Goal: Task Accomplishment & Management: Use online tool/utility

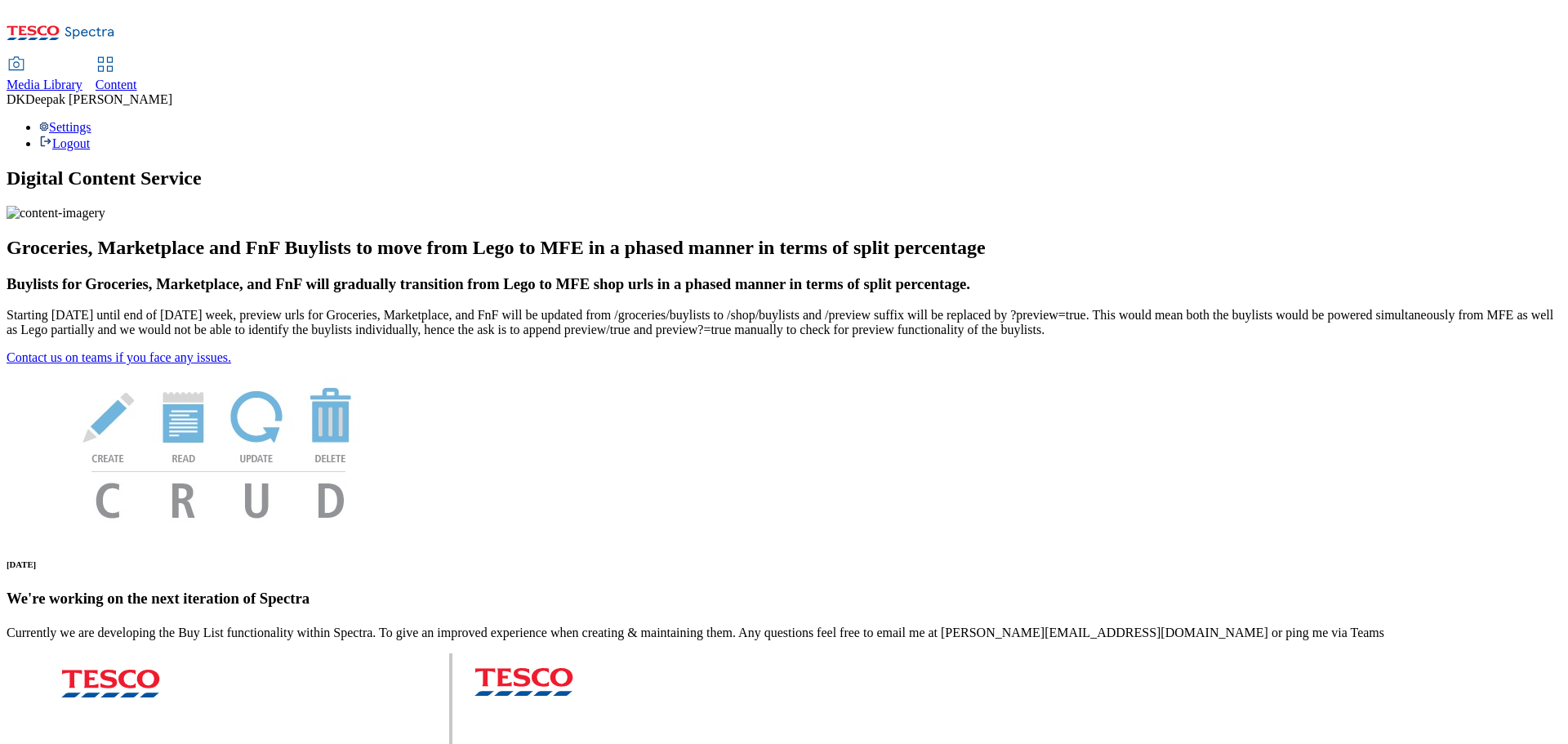
click at [137, 77] on span "Content" at bounding box center [116, 84] width 41 height 14
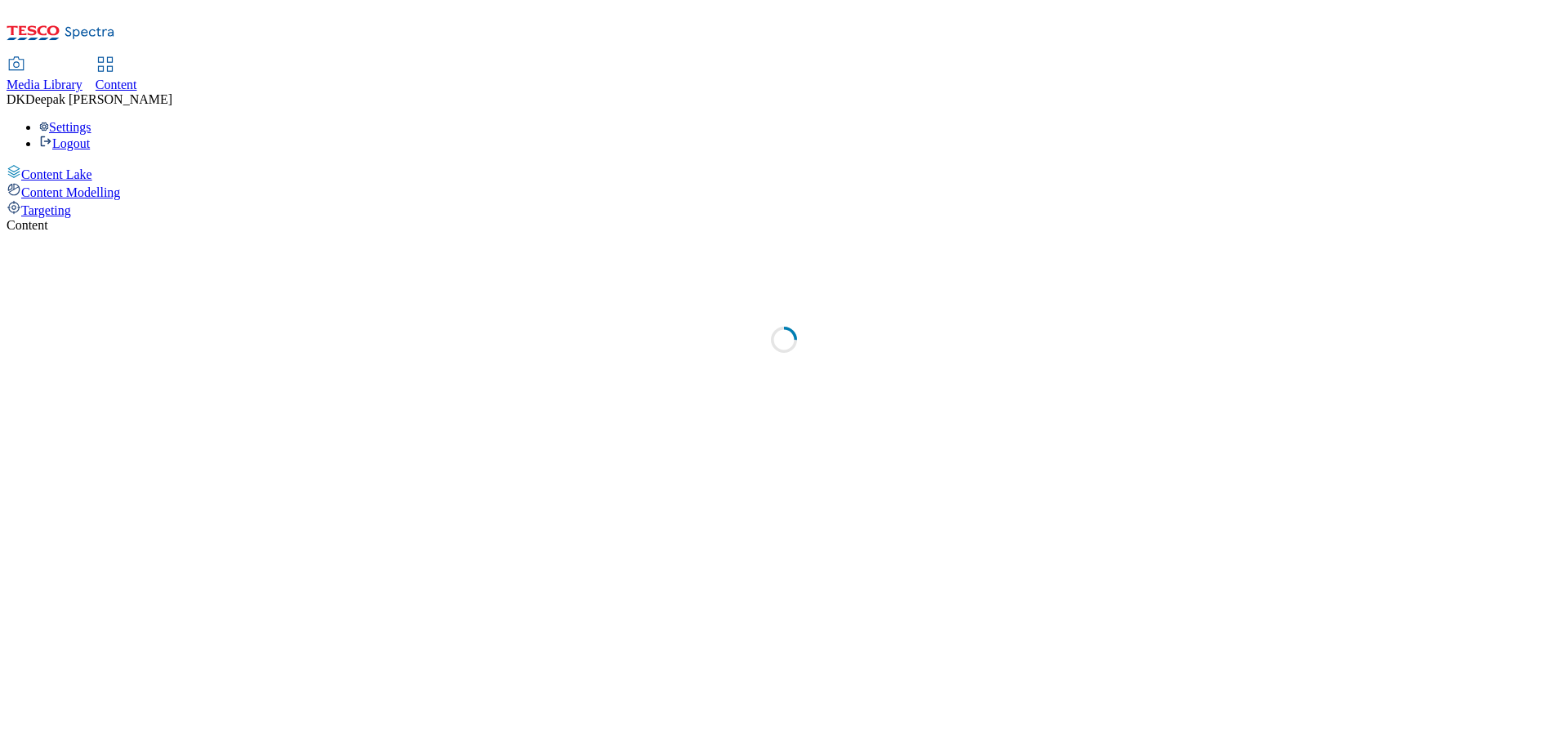
select select "ghs-uk"
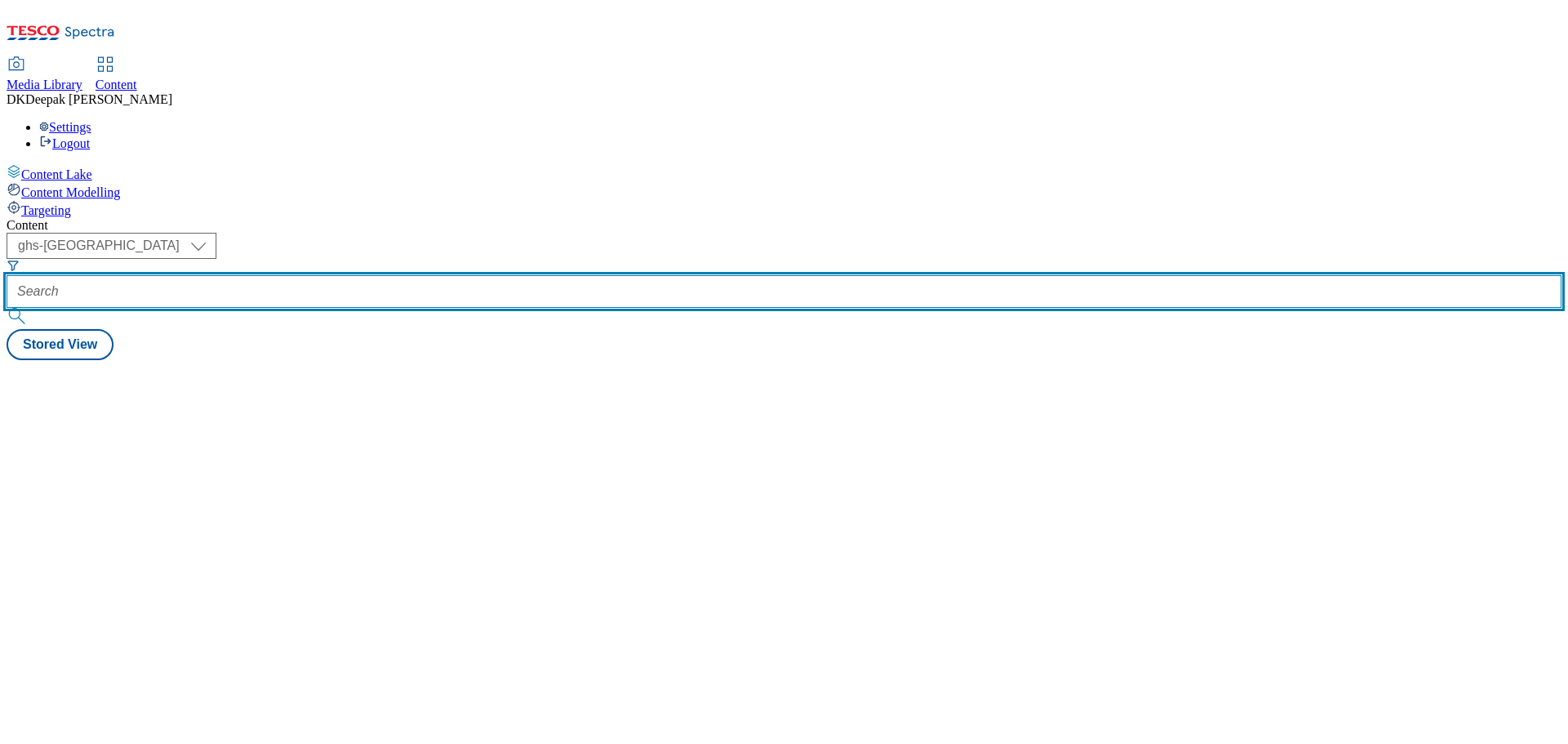
click at [365, 275] on input "text" at bounding box center [783, 291] width 1555 height 33
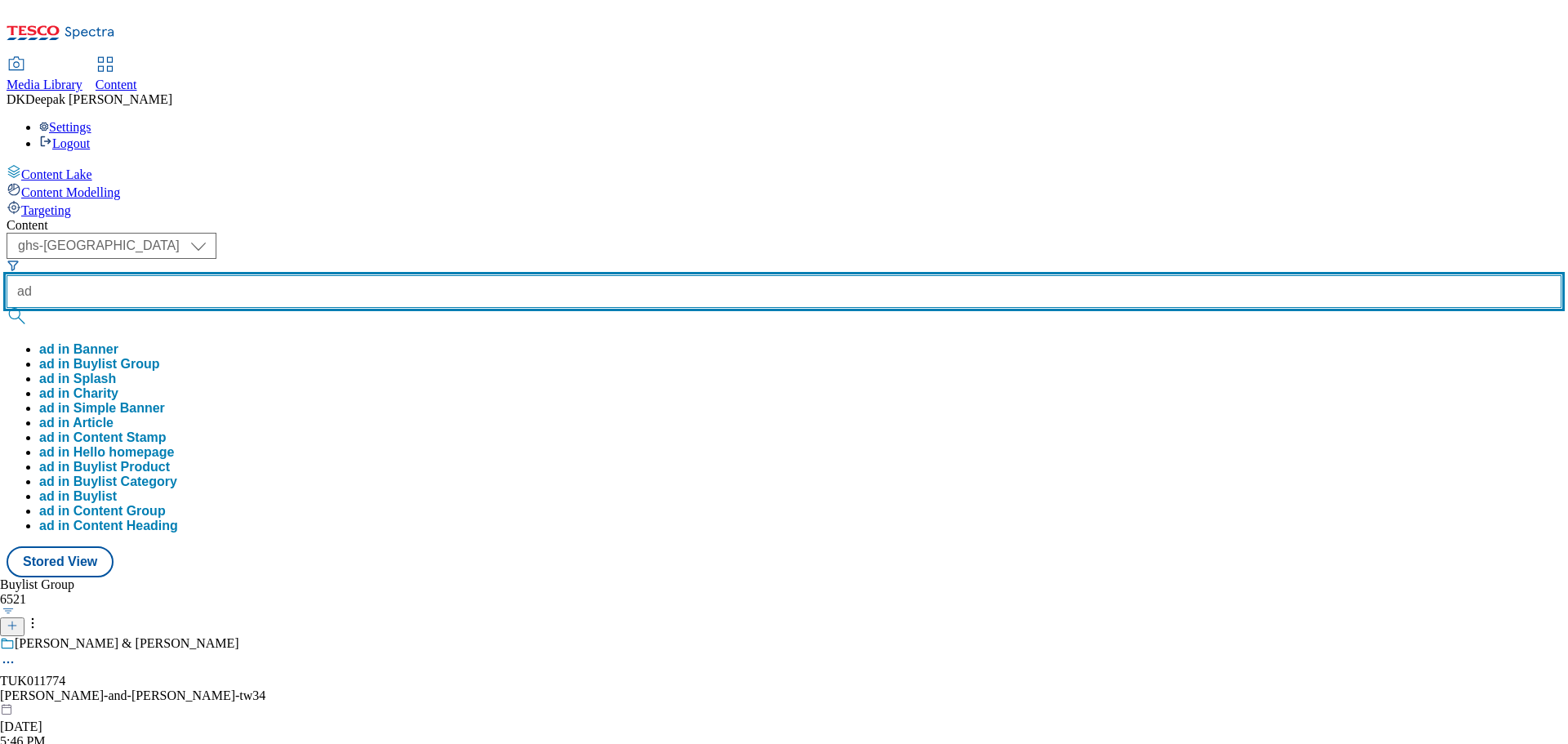
paste input "541917"
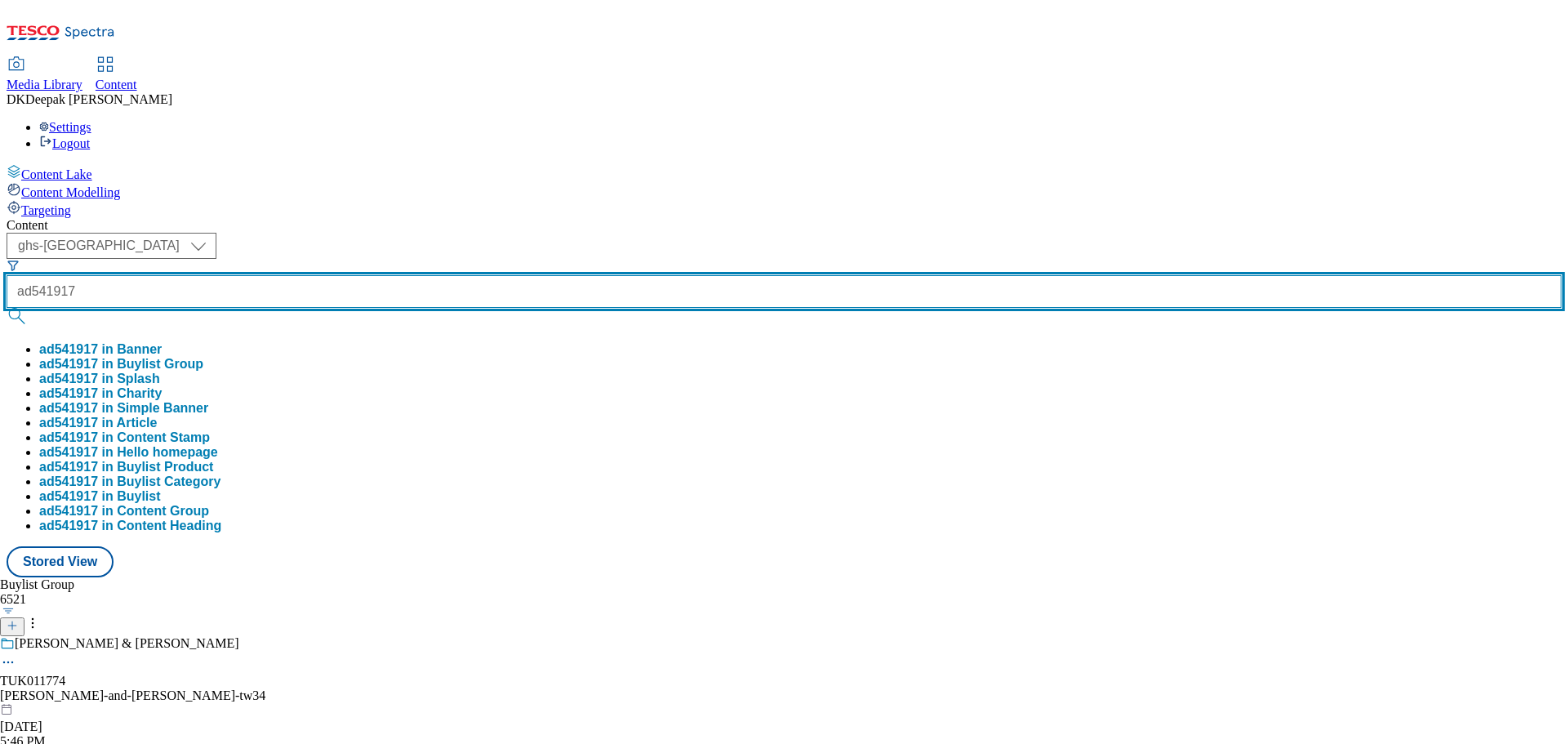
type input "ad541917"
click at [6, 308] on button "submit" at bounding box center [18, 316] width 23 height 17
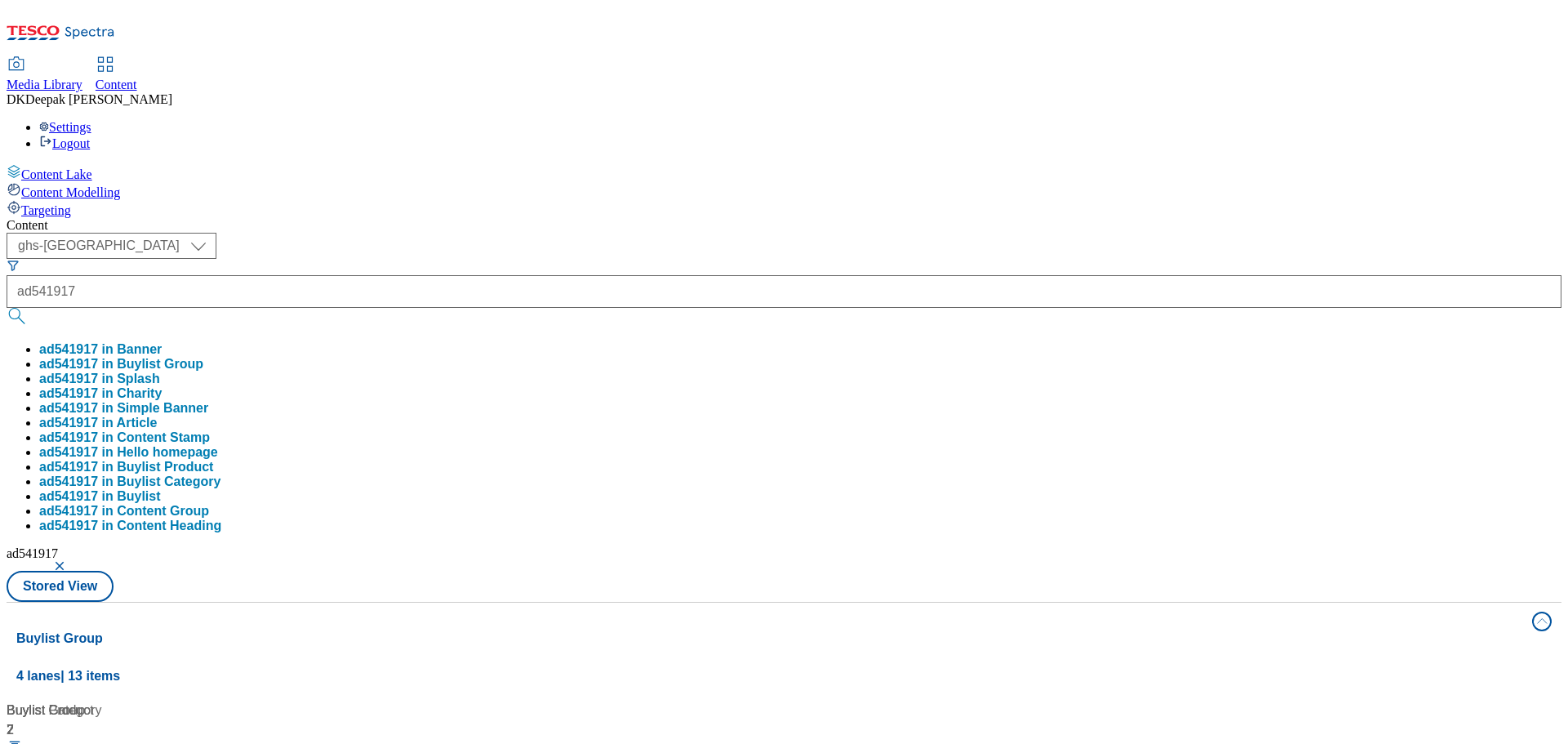
click at [129, 218] on div "Content Lake Content Modelling Targeting" at bounding box center [783, 191] width 1555 height 54
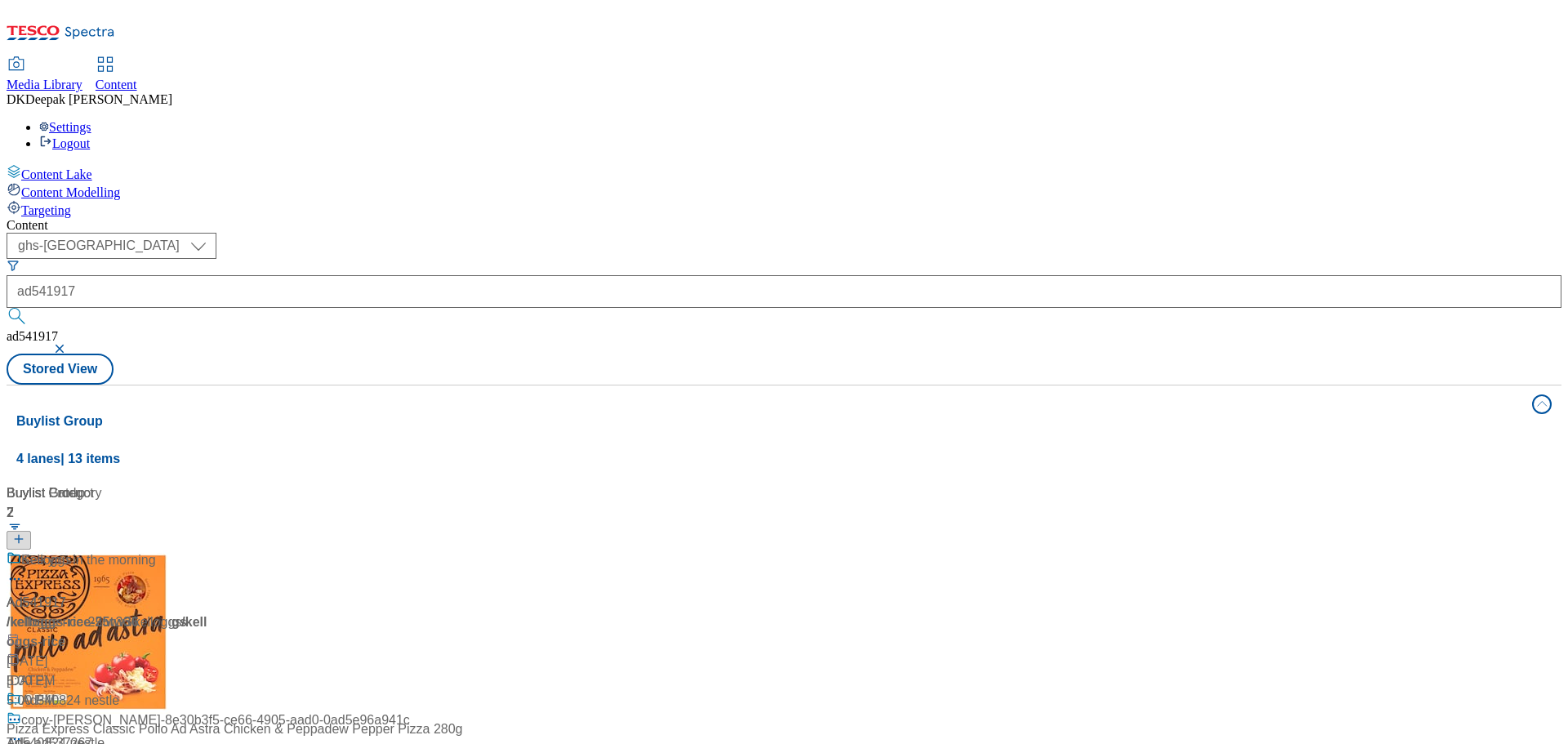
click at [210, 612] on div "/ kelloggs-rice-25tw36 / kelloggs" at bounding box center [108, 622] width 204 height 19
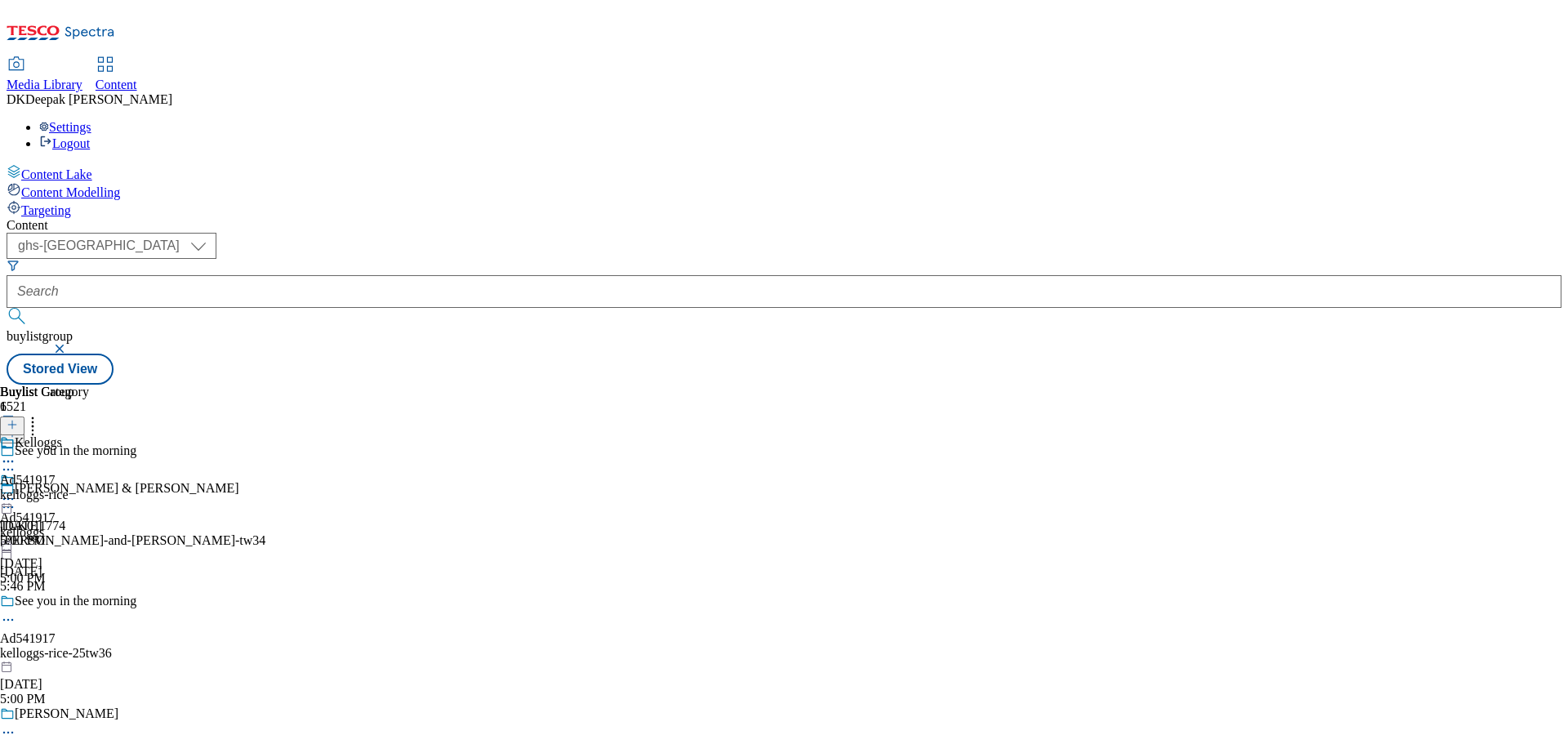
click at [17, 611] on icon at bounding box center [8, 619] width 17 height 17
click at [76, 644] on button "Edit" at bounding box center [54, 653] width 43 height 18
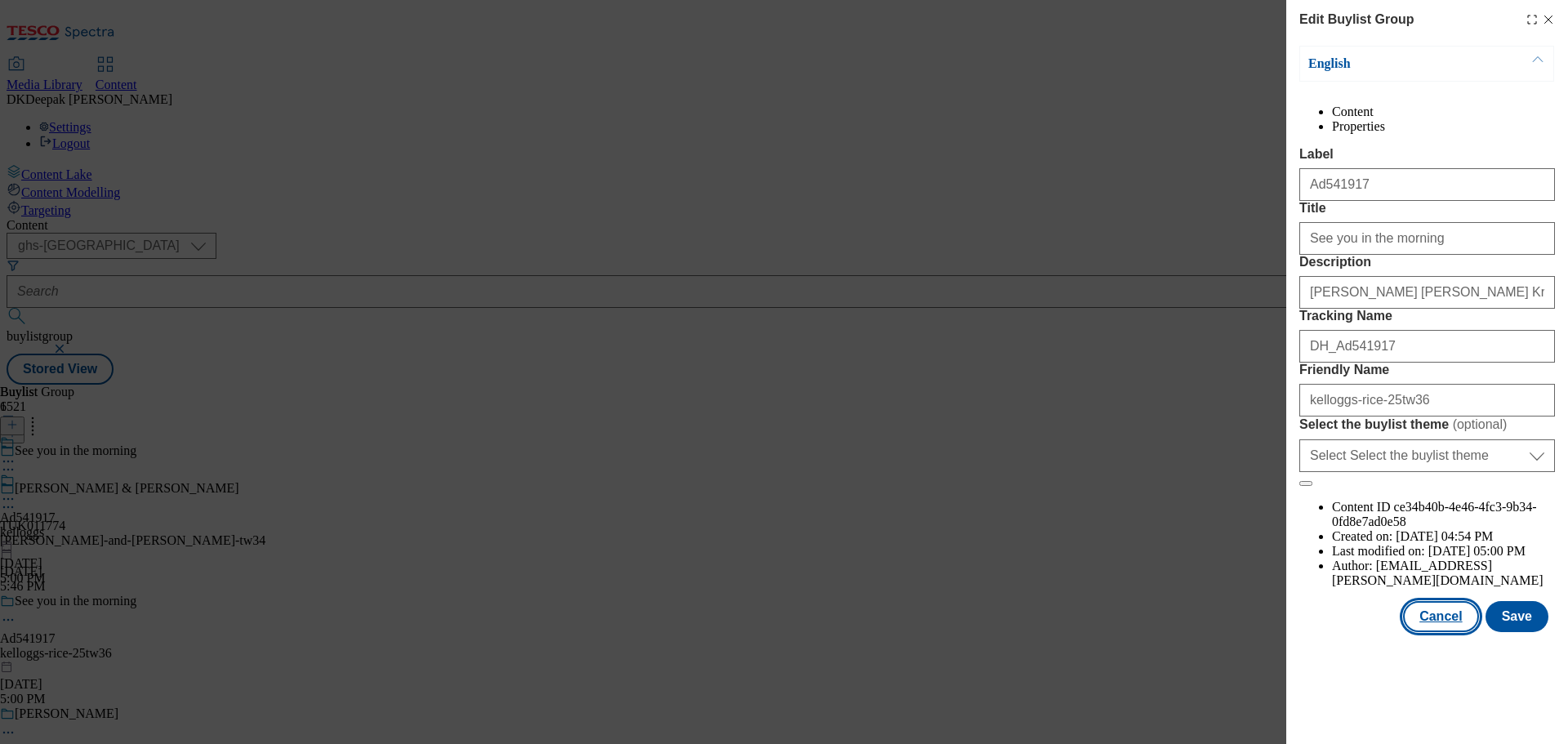
click at [1440, 631] on button "Cancel" at bounding box center [1440, 616] width 75 height 31
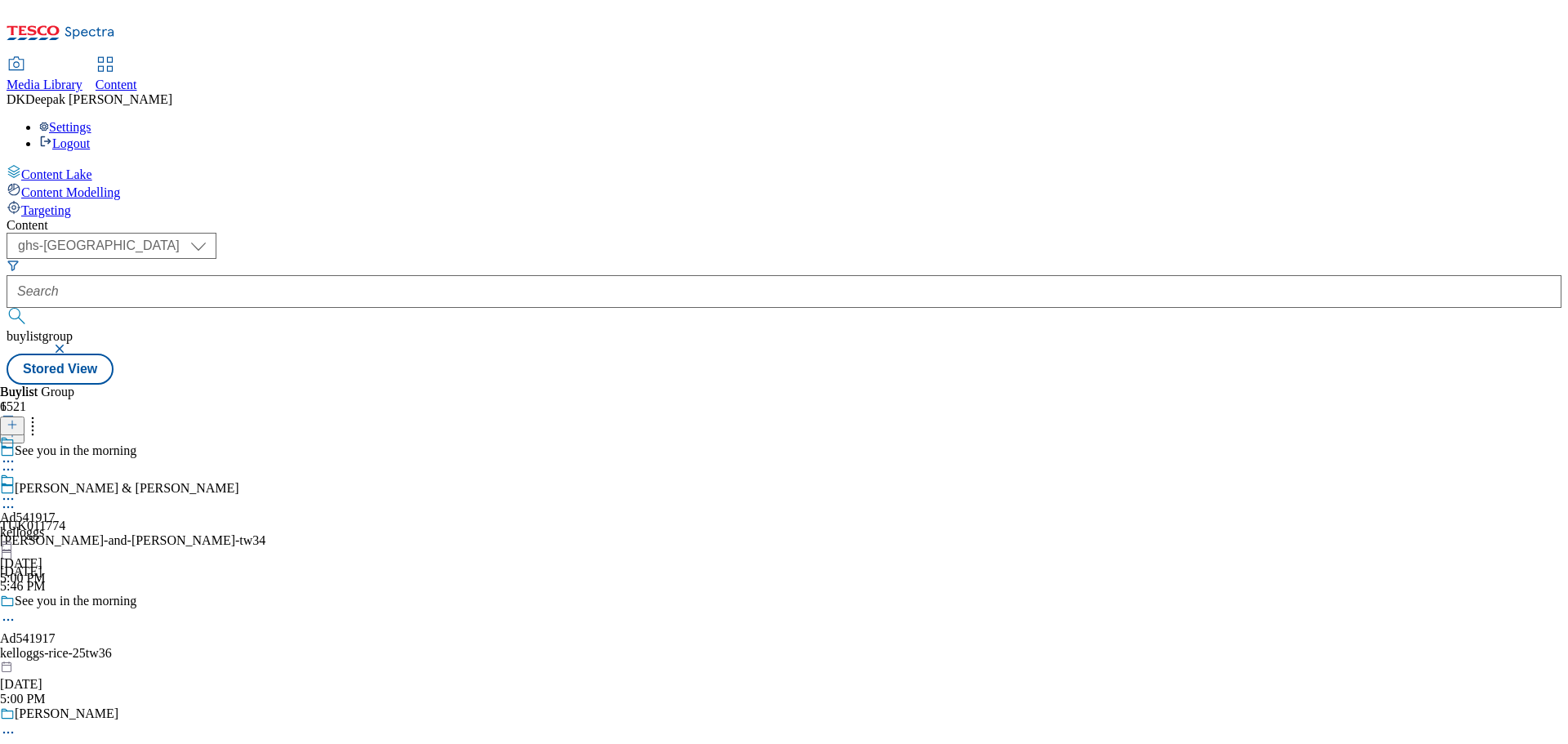
click at [55, 525] on div "kelloggs" at bounding box center [27, 532] width 55 height 15
click at [17, 491] on icon at bounding box center [8, 499] width 17 height 17
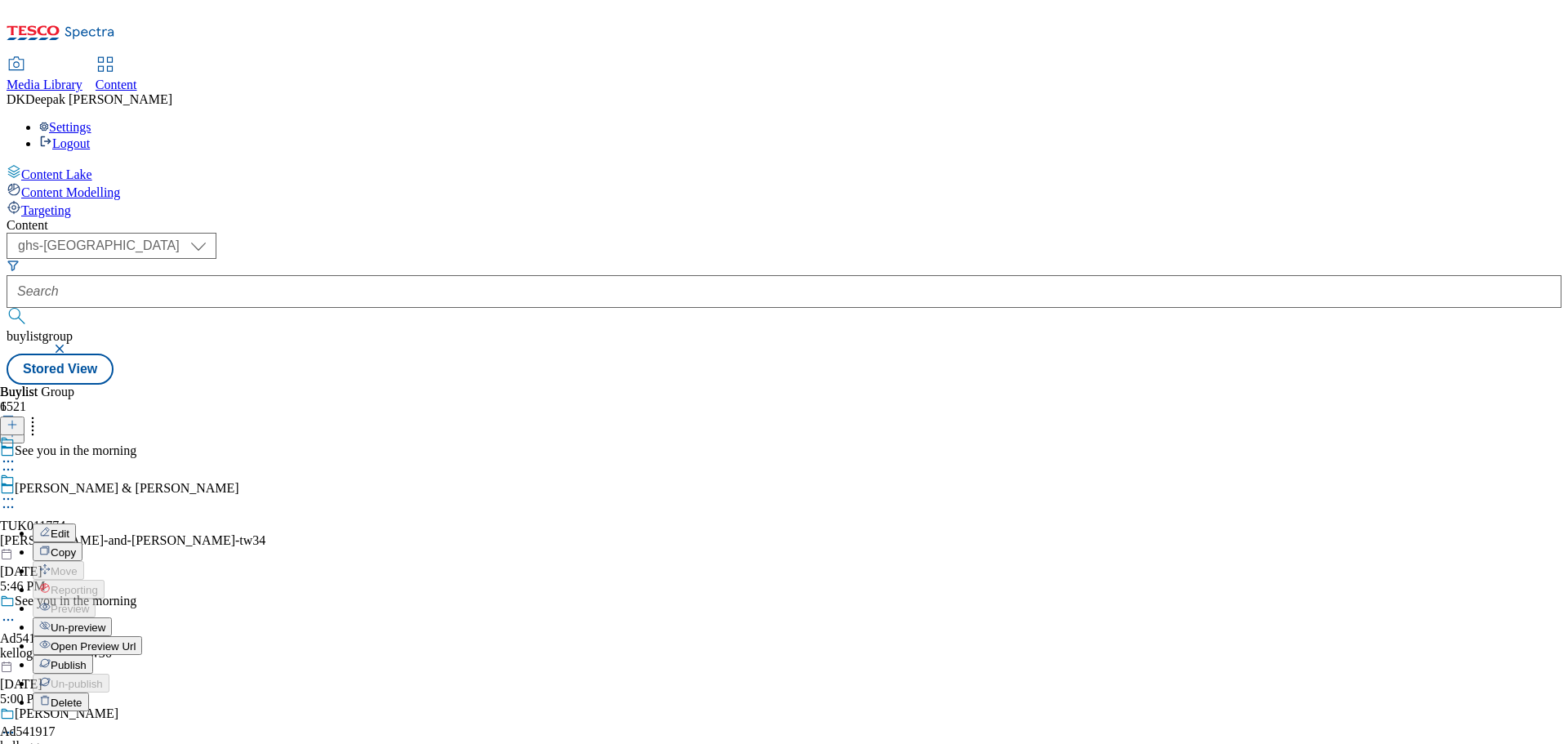
click at [76, 523] on button "Edit" at bounding box center [54, 532] width 43 height 18
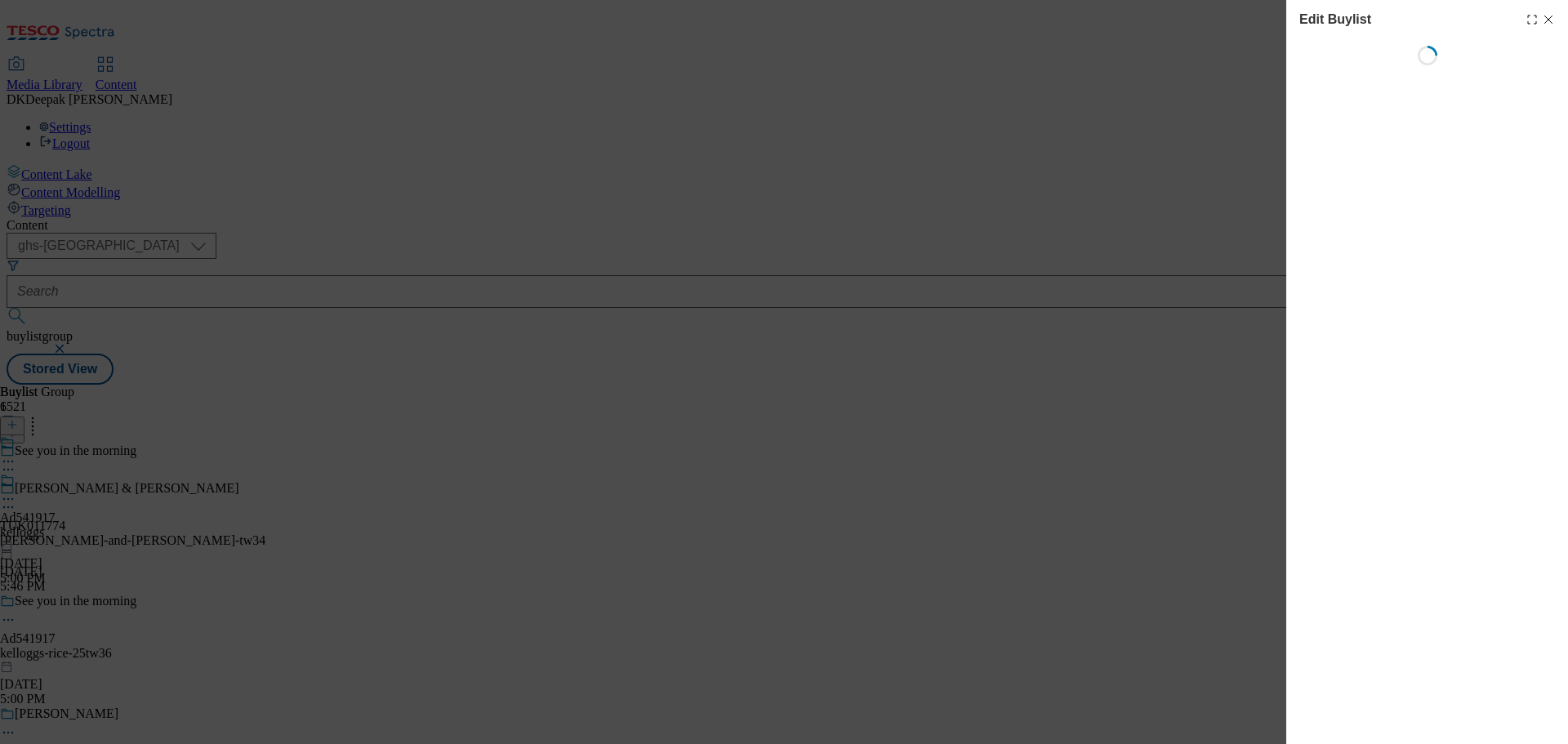
select select "tactical"
select select "supplier funded short term 1-3 weeks"
select select "dunnhumby"
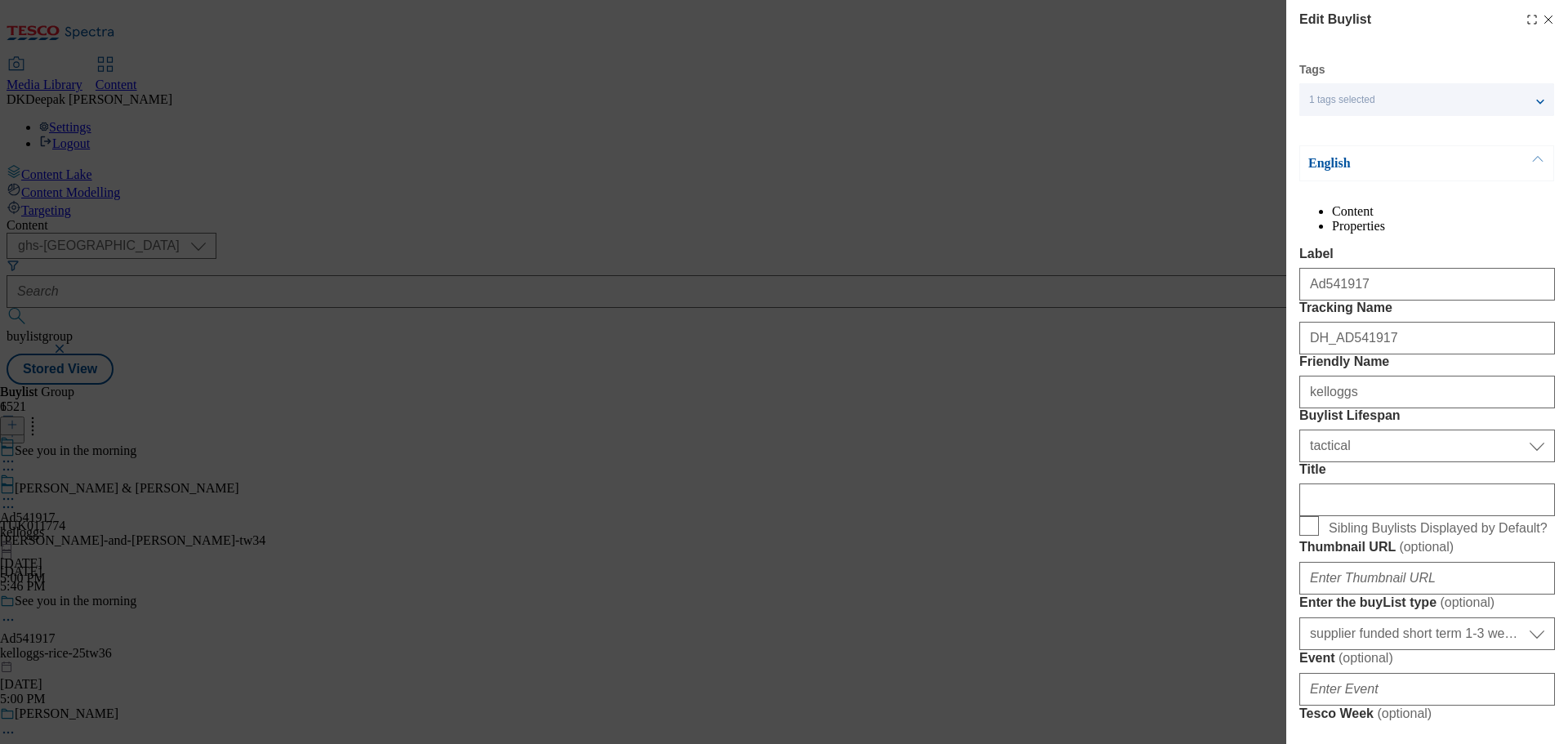
select select "Banner"
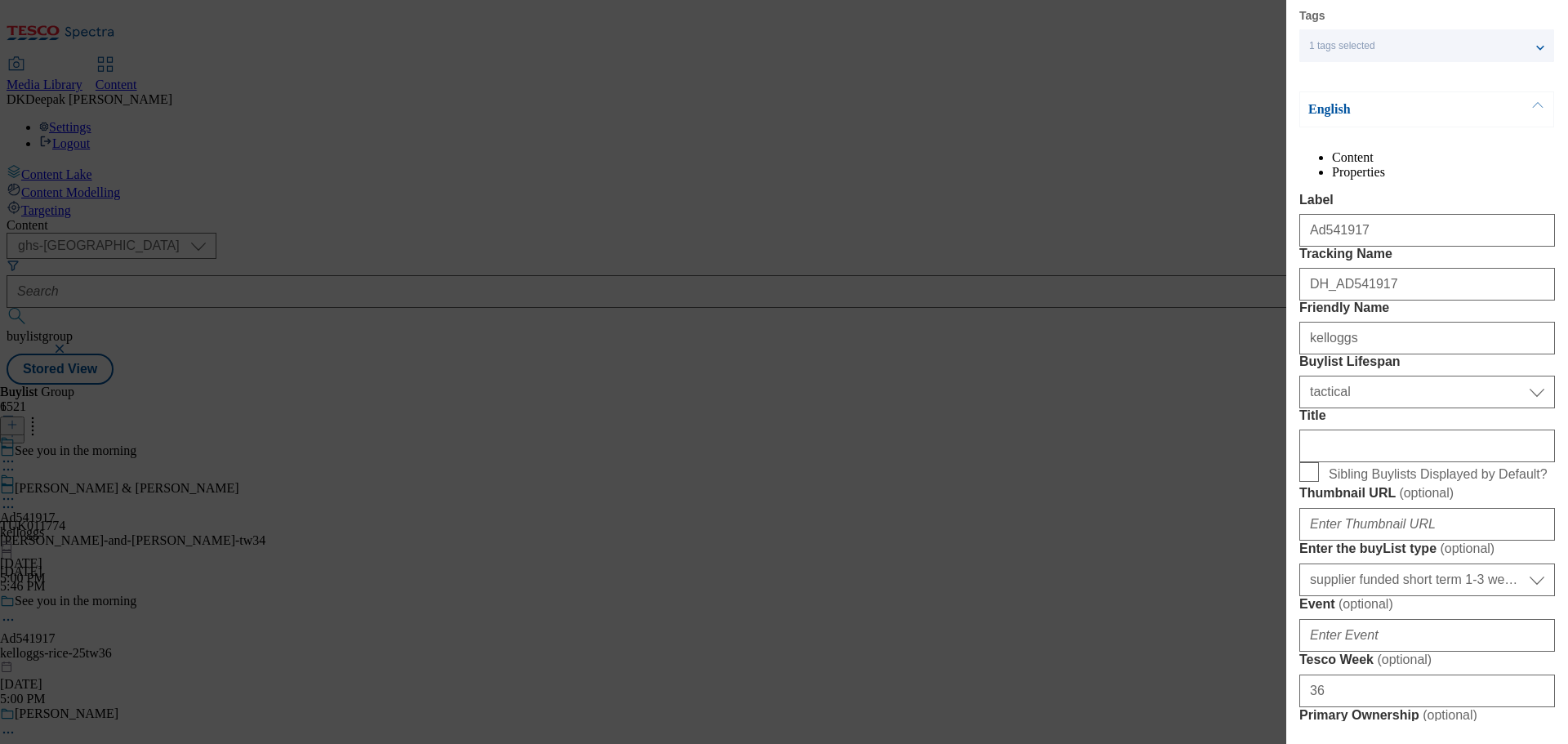
scroll to position [82, 0]
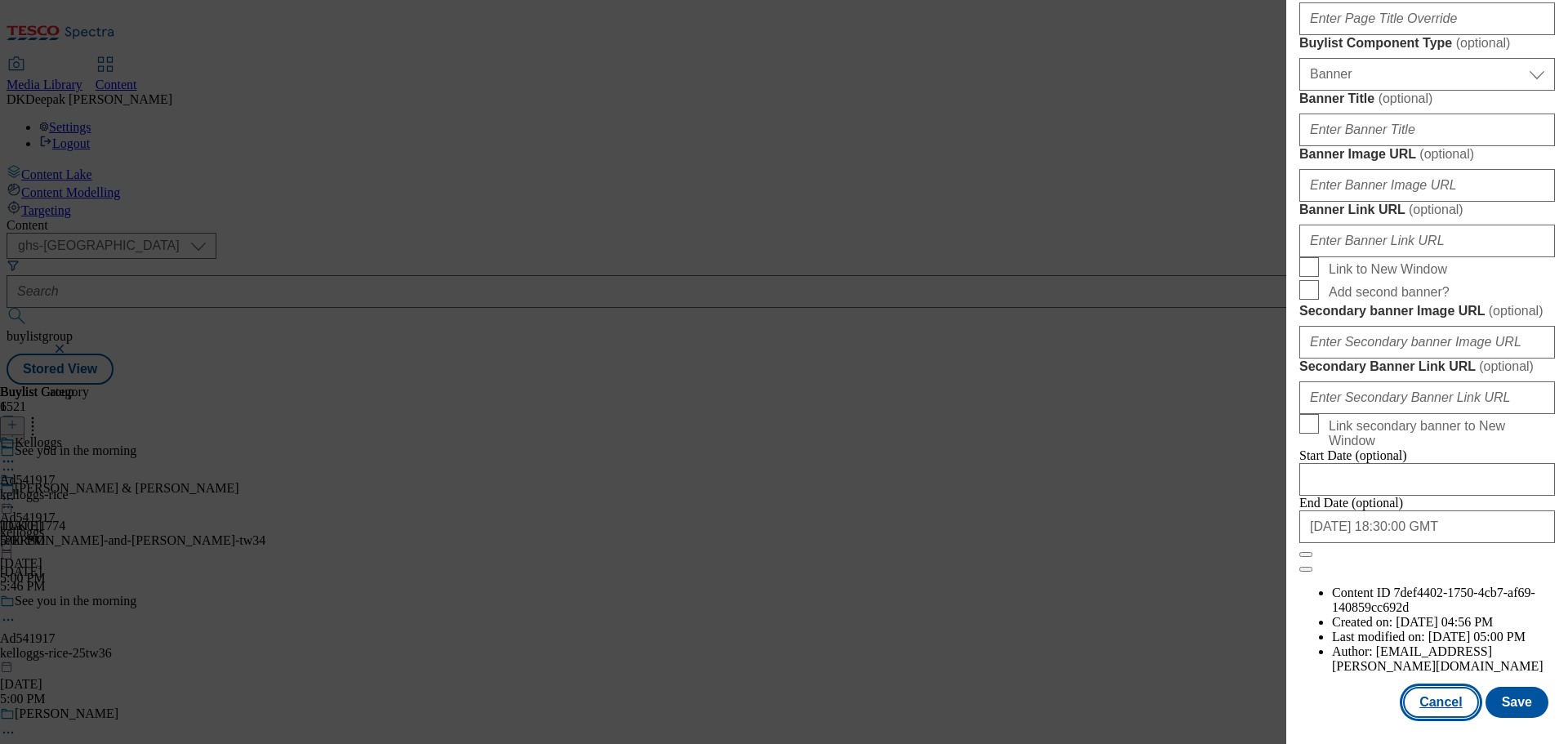
click at [1438, 693] on button "Cancel" at bounding box center [1440, 702] width 75 height 31
select select "tactical"
select select "supplier funded short term 1-3 weeks"
select select "dunnhumby"
select select "Banner"
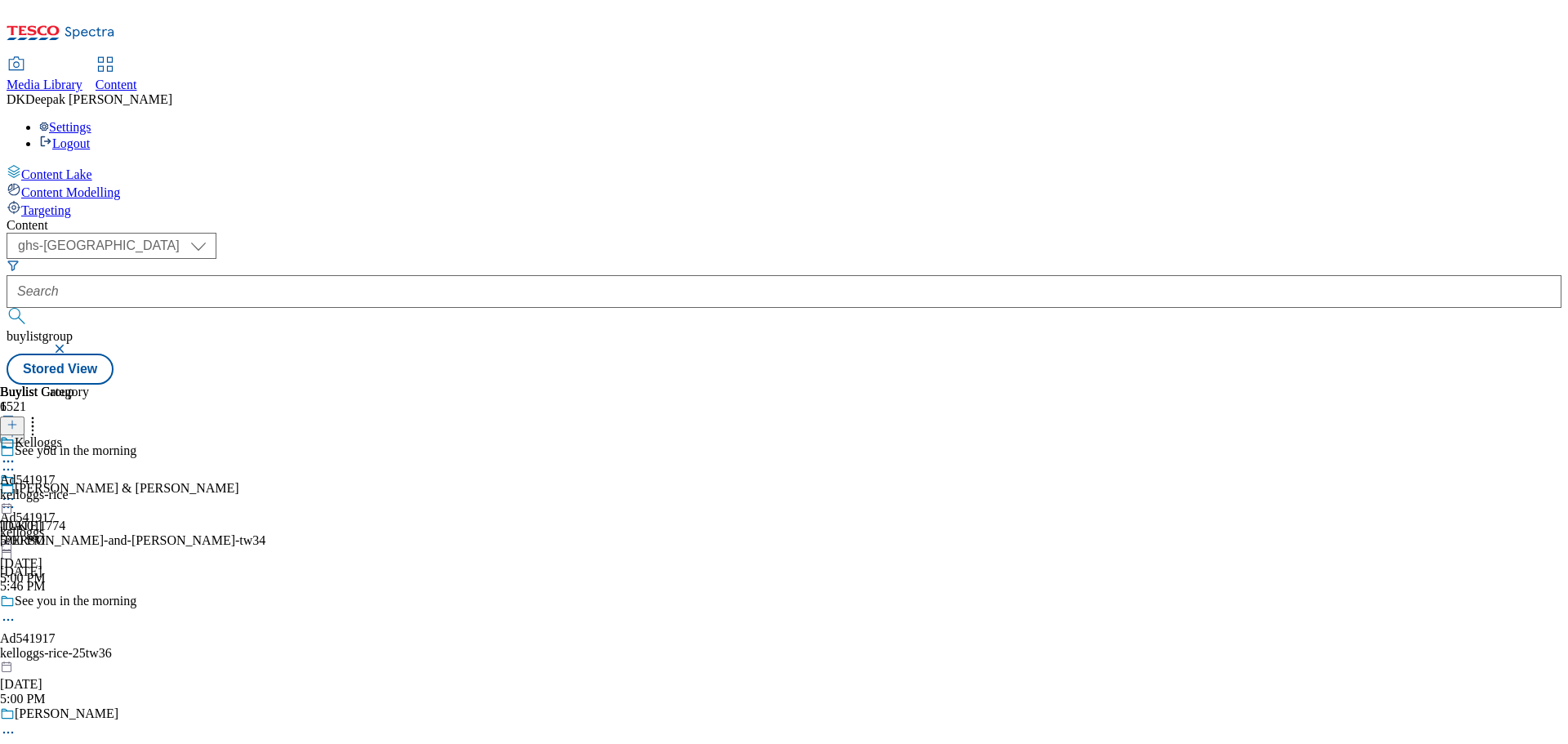
scroll to position [1265, 0]
click at [17, 611] on icon at bounding box center [8, 619] width 17 height 17
click at [76, 644] on button "Edit" at bounding box center [54, 653] width 43 height 18
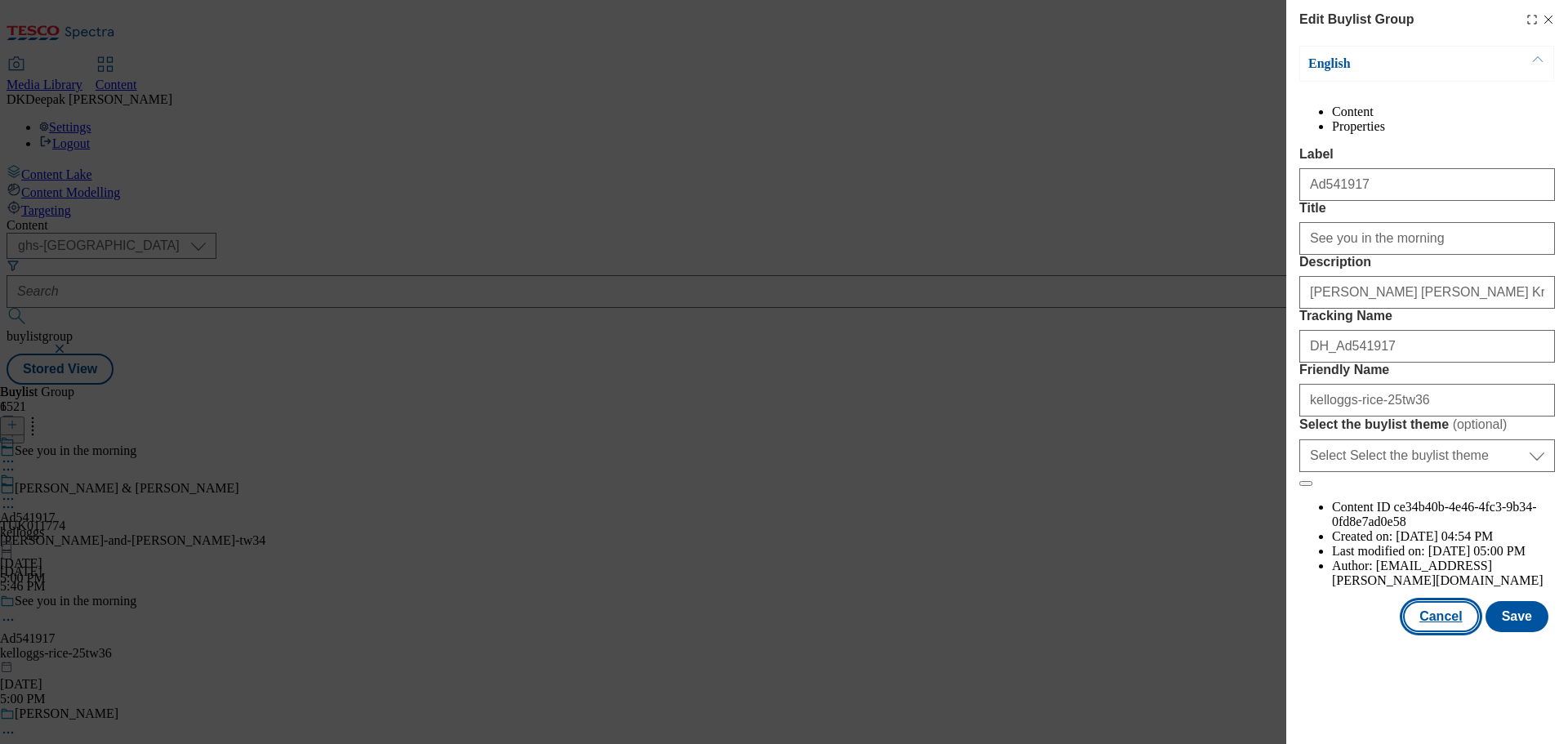
click at [1449, 631] on button "Cancel" at bounding box center [1440, 616] width 75 height 31
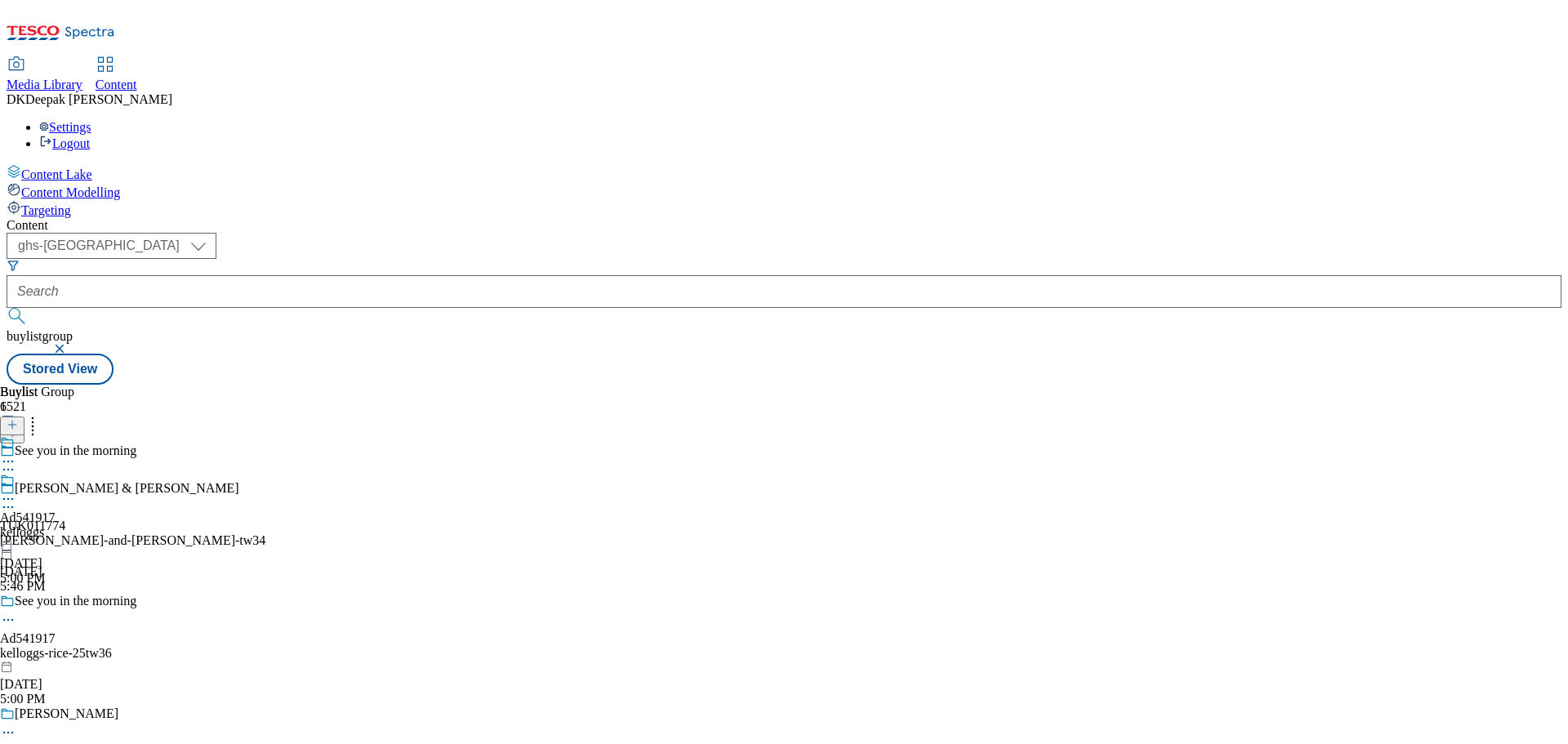
click at [55, 525] on div "kelloggs" at bounding box center [27, 532] width 55 height 15
click at [17, 491] on icon at bounding box center [8, 499] width 17 height 17
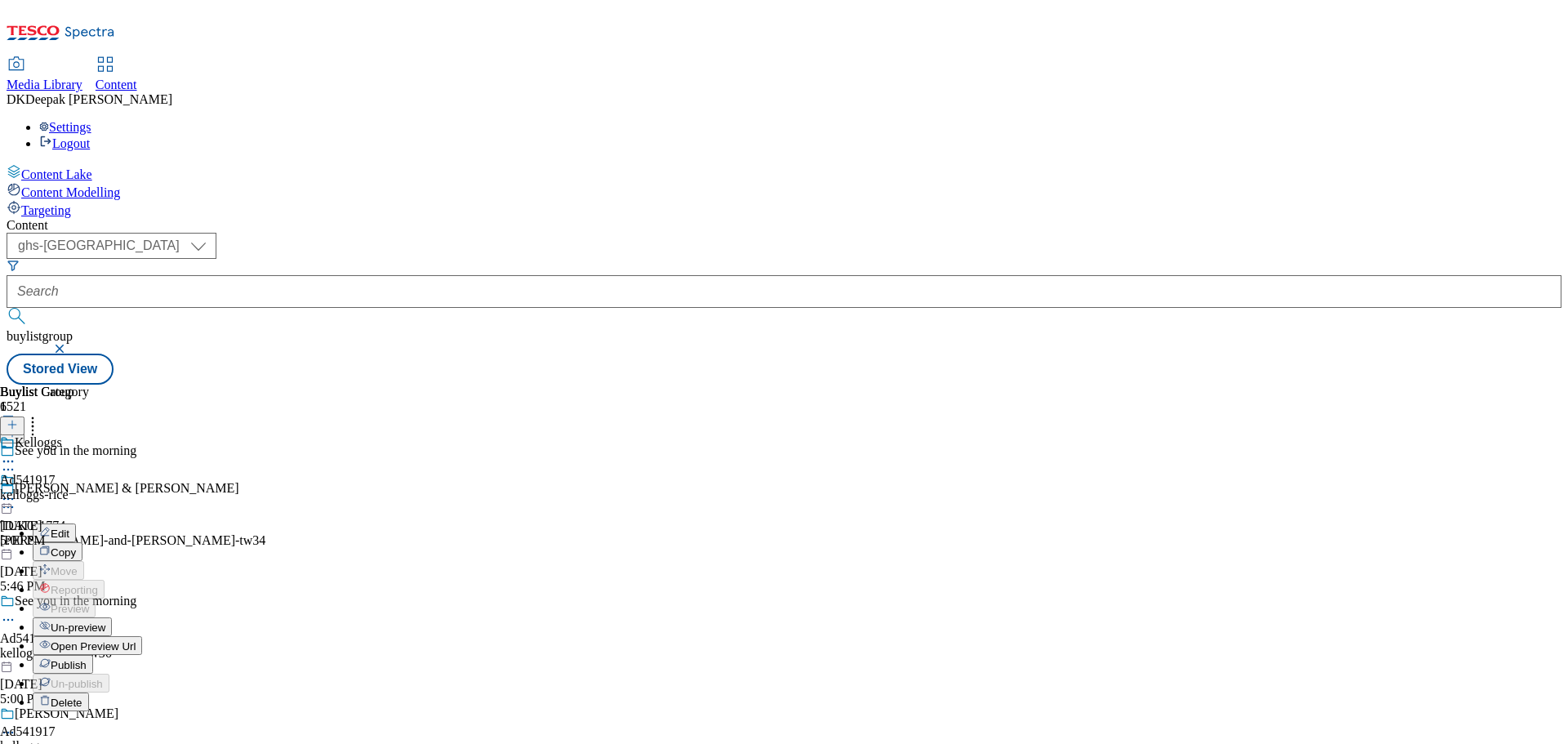
click at [142, 523] on li "Edit" at bounding box center [87, 532] width 109 height 18
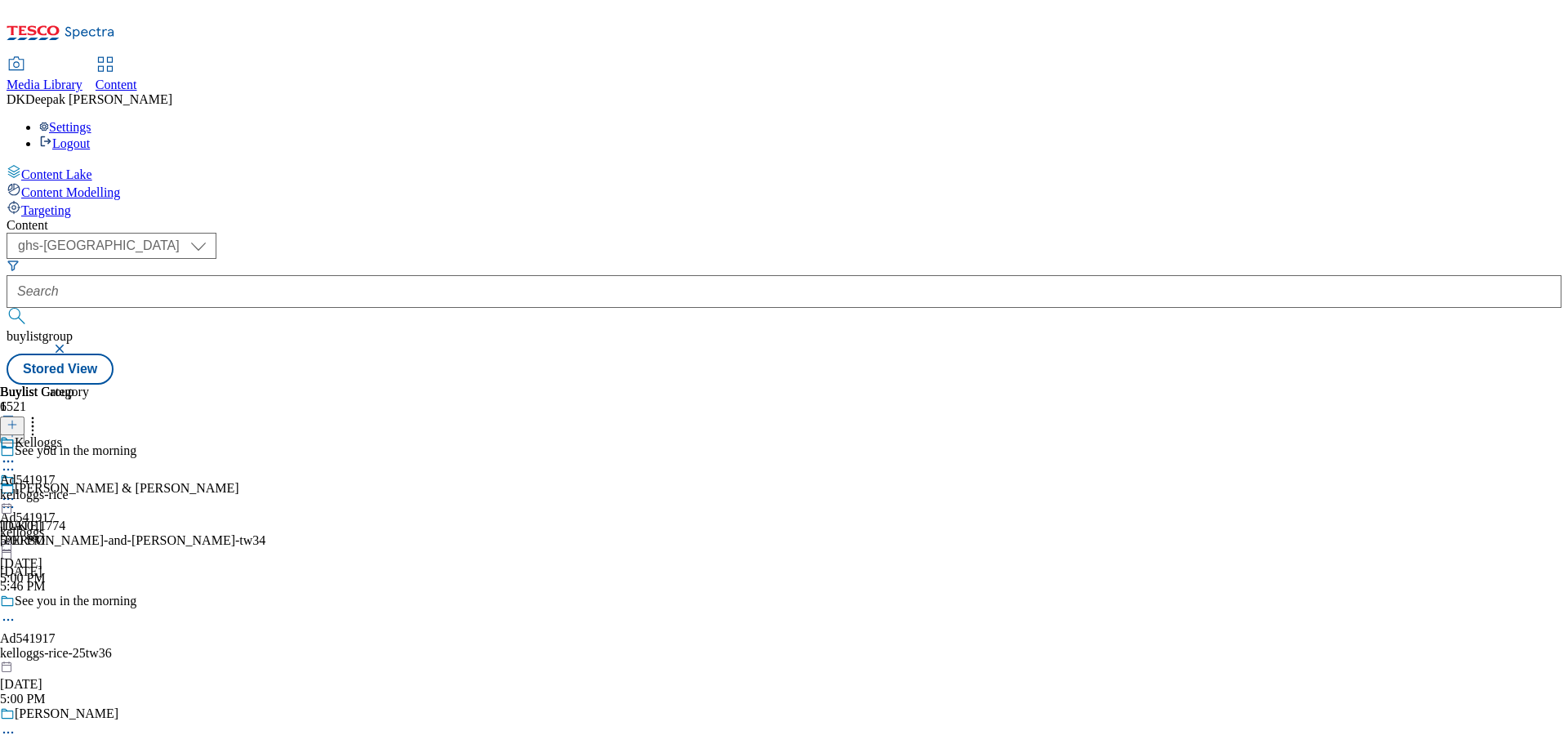
click at [17, 491] on icon at bounding box center [8, 499] width 17 height 17
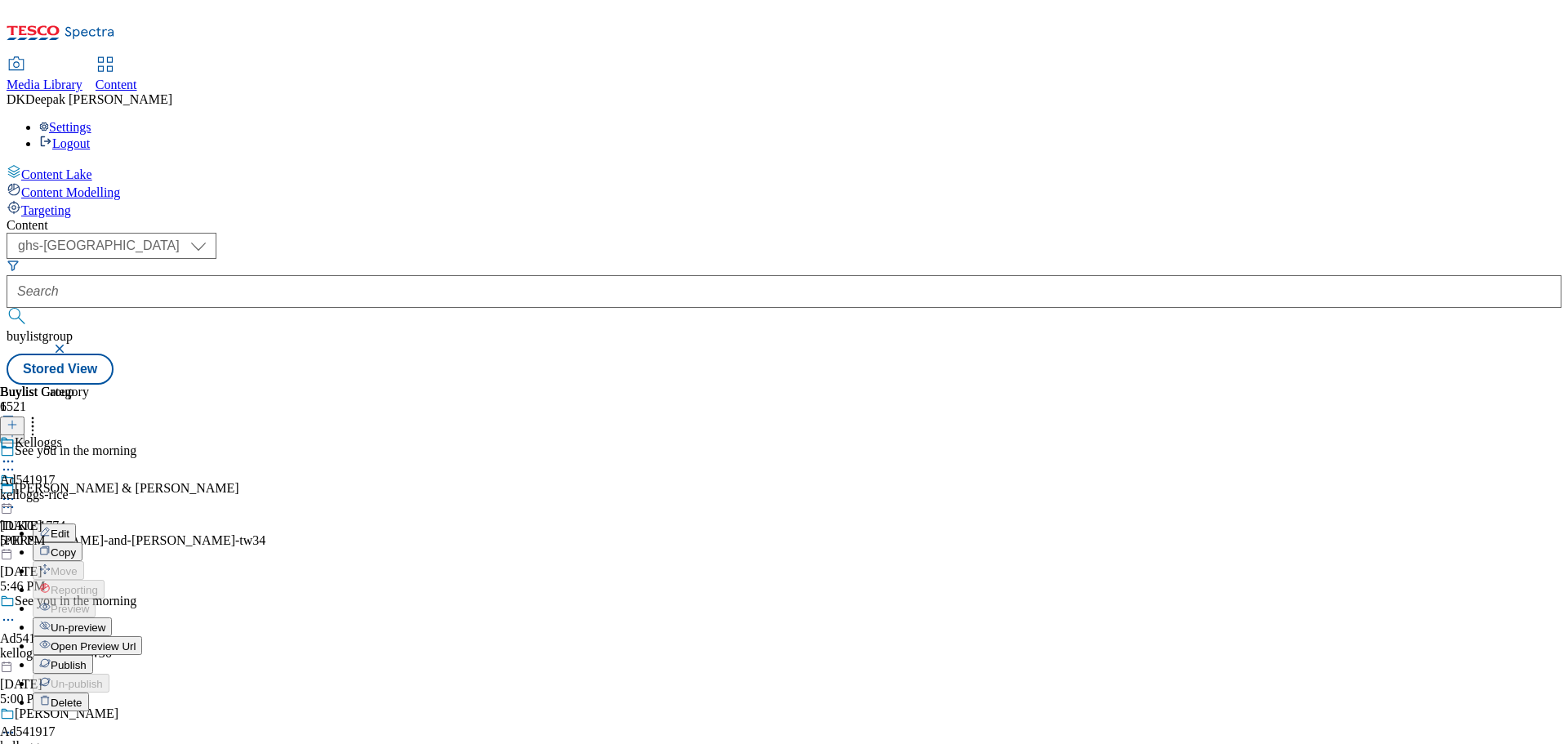
click at [76, 523] on button "Edit" at bounding box center [54, 532] width 43 height 18
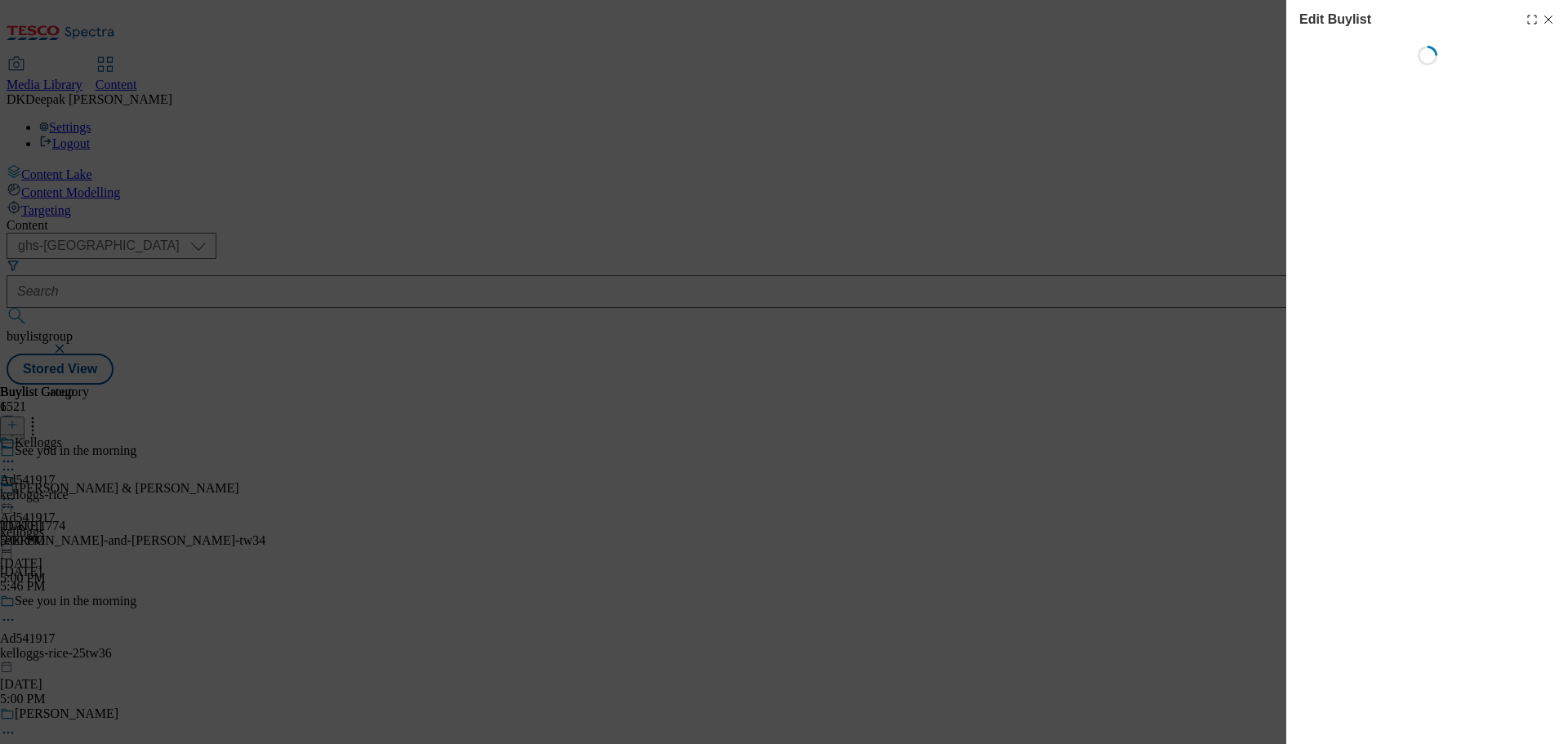
select select "tactical"
select select "supplier funded short term 1-3 weeks"
select select "dunnhumby"
select select "Banner"
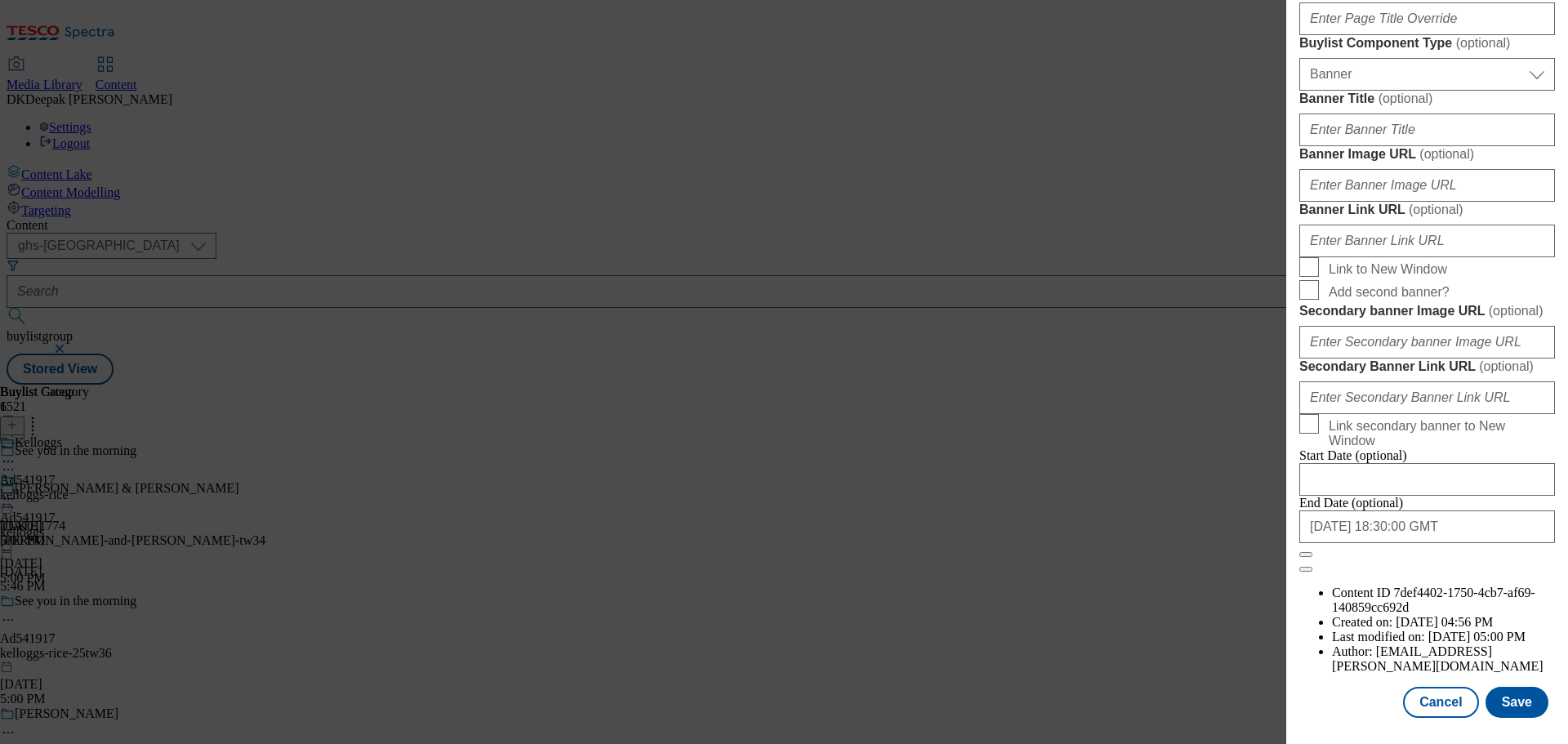
scroll to position [1630, 0]
drag, startPoint x: 1456, startPoint y: 702, endPoint x: 1099, endPoint y: 454, distance: 434.7
click at [1453, 702] on button "Cancel" at bounding box center [1440, 702] width 75 height 31
select select "tactical"
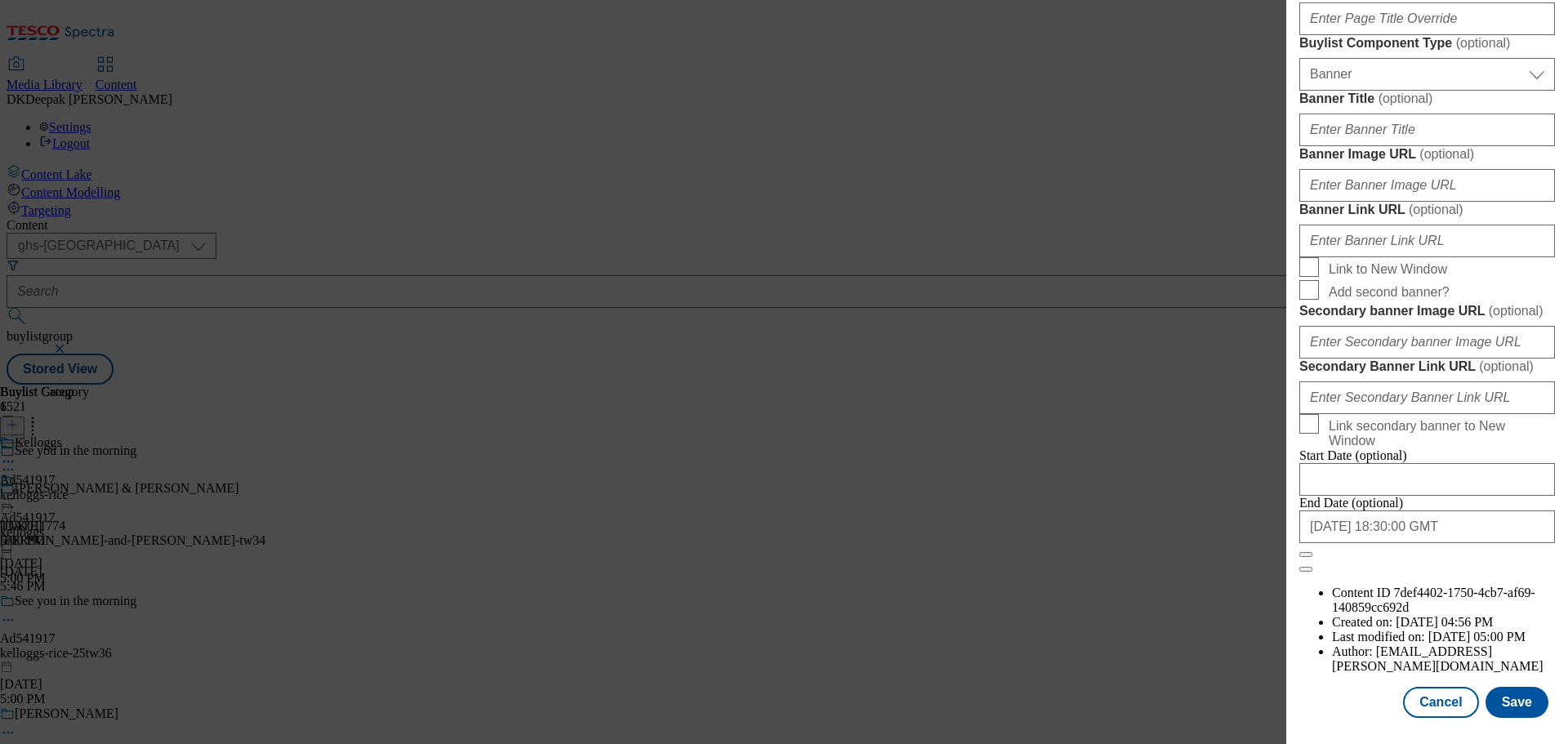
select select "supplier funded short term 1-3 weeks"
select select "dunnhumby"
select select "Banner"
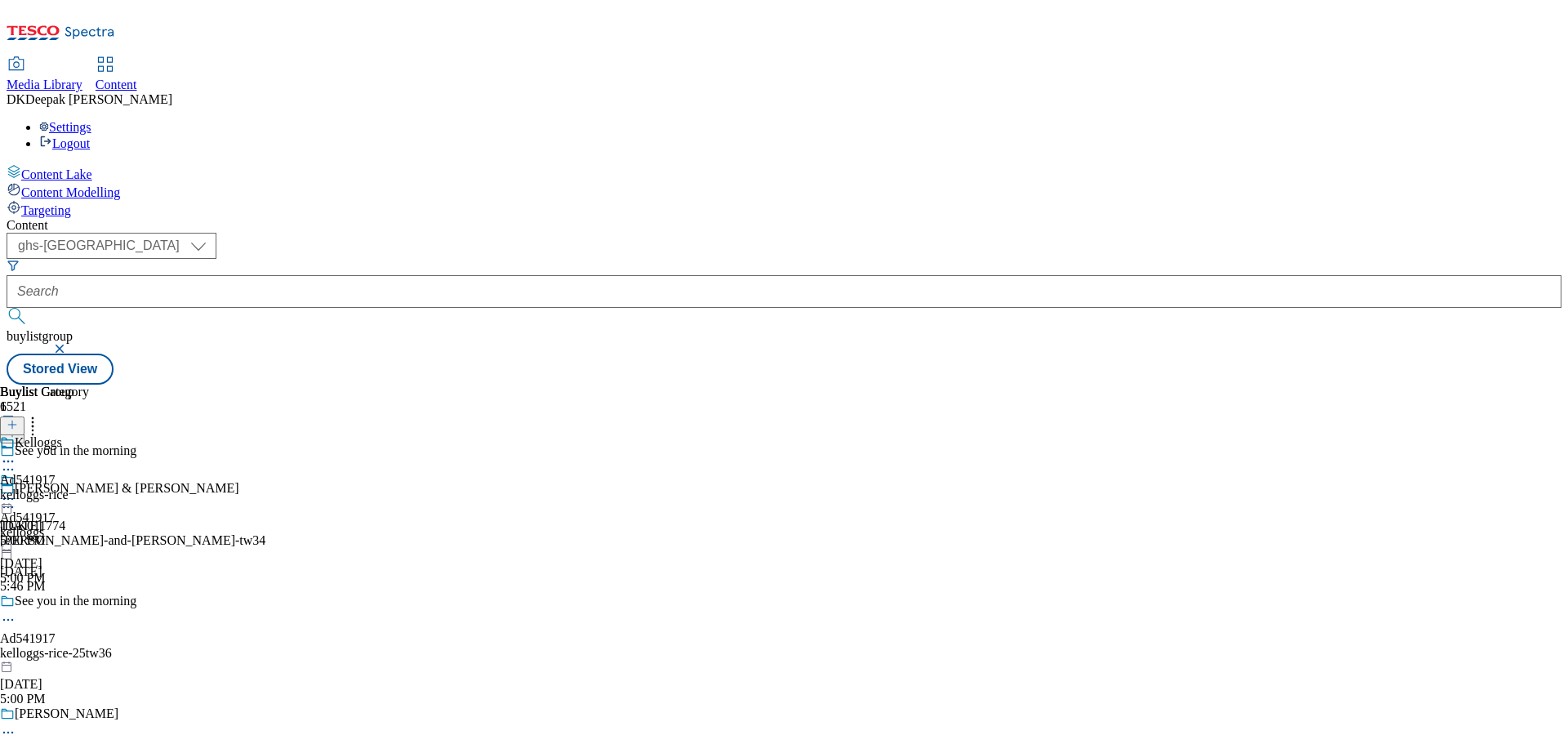
click at [89, 487] on div "kelloggs-rice" at bounding box center [44, 494] width 89 height 15
click at [17, 491] on icon at bounding box center [8, 499] width 17 height 17
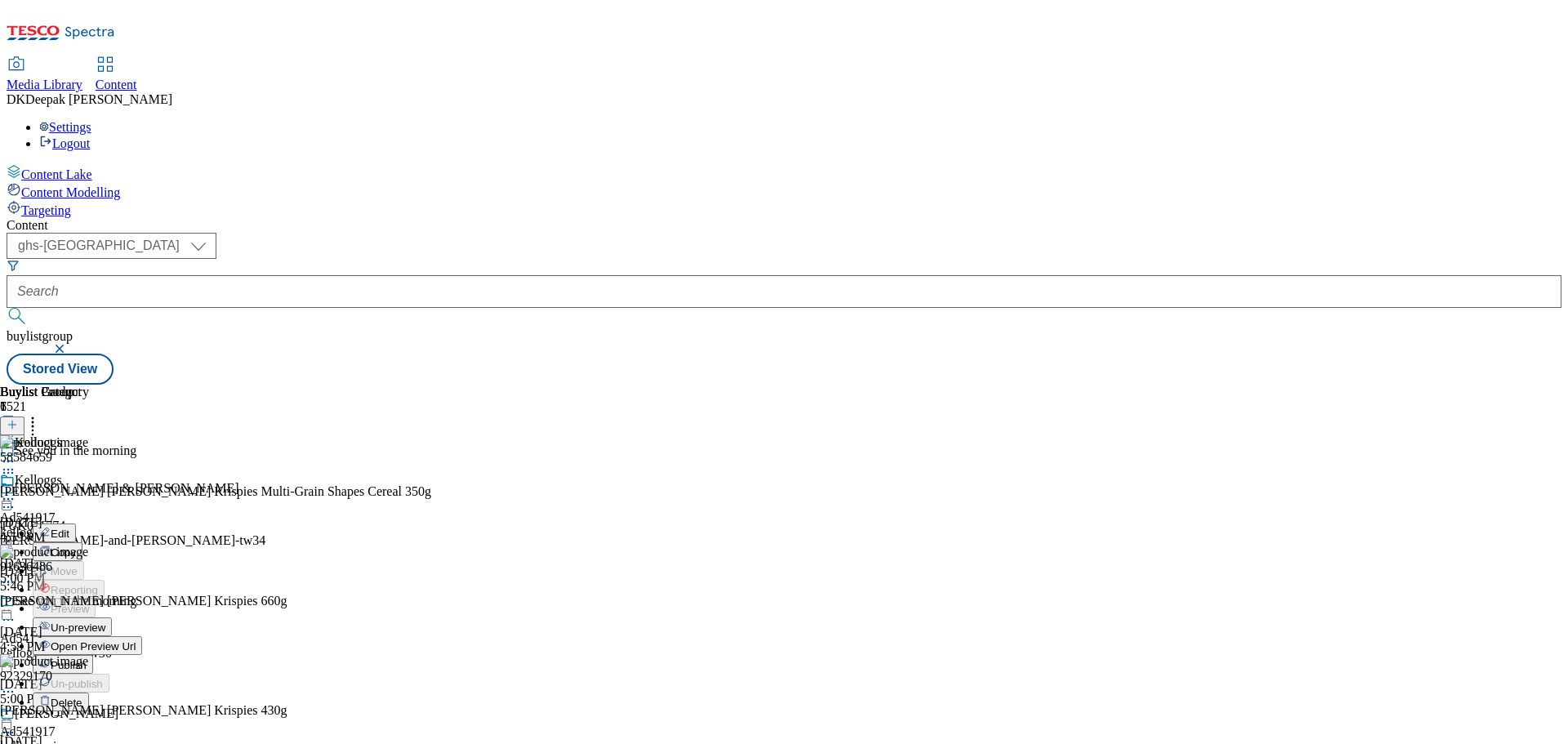
click at [76, 523] on button "Edit" at bounding box center [54, 532] width 43 height 18
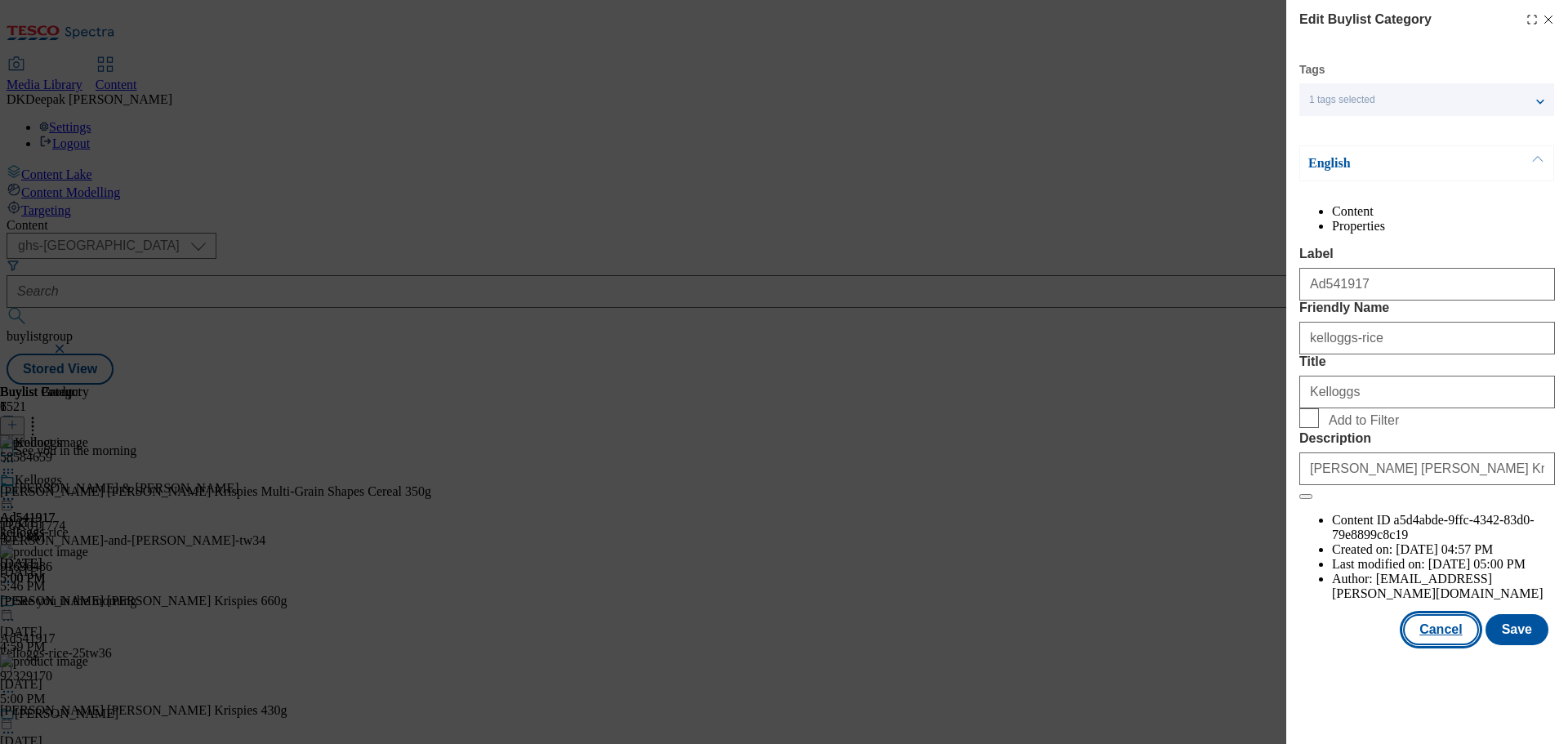
click at [1447, 645] on button "Cancel" at bounding box center [1440, 629] width 75 height 31
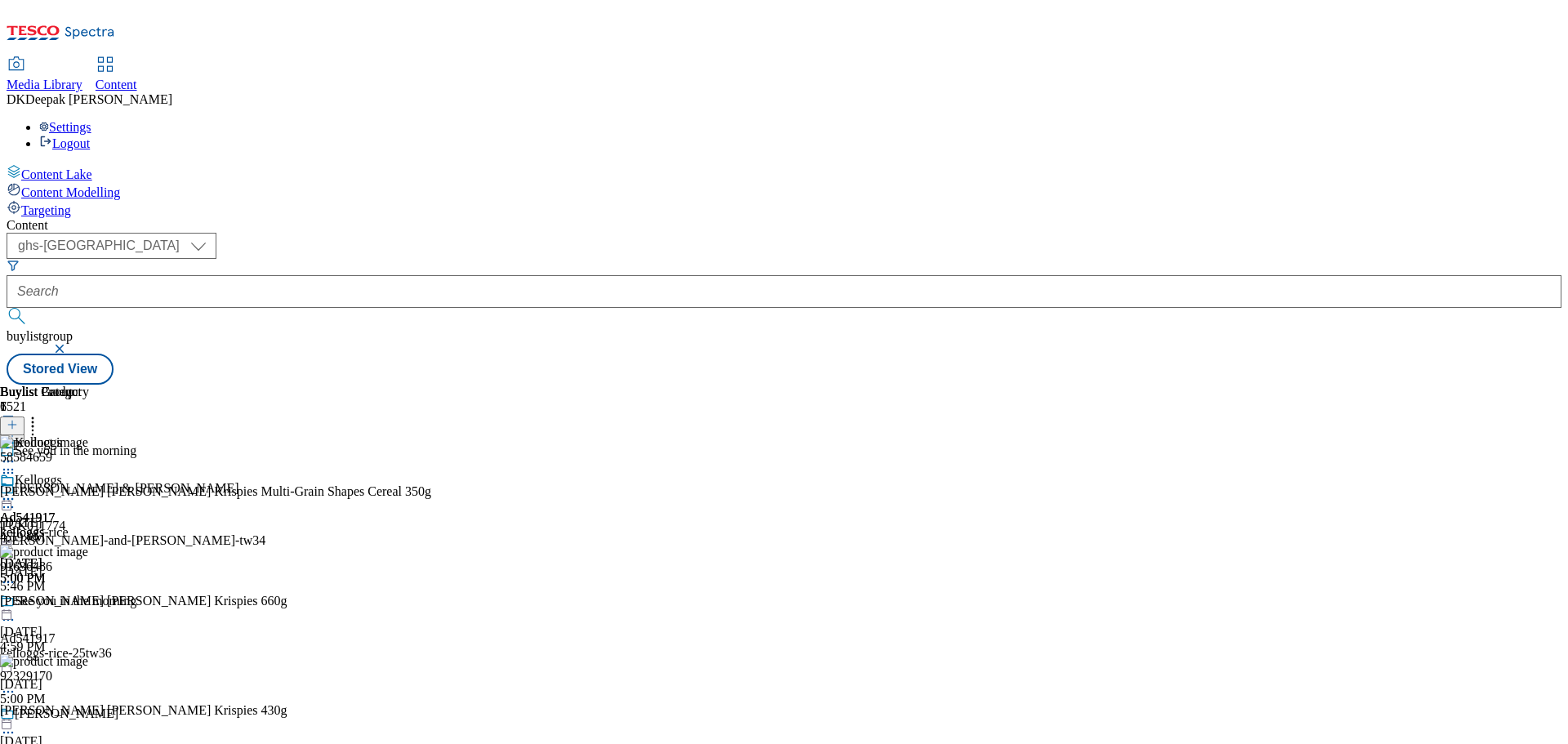
click at [17, 491] on icon at bounding box center [8, 499] width 17 height 17
click at [136, 640] on span "Open Preview Url" at bounding box center [93, 646] width 85 height 12
